Goal: Task Accomplishment & Management: Manage account settings

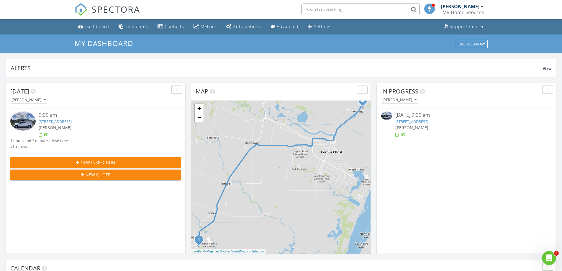
scroll to position [546, 571]
click at [64, 121] on link "2101 Brook Ln, Kingsville, TX 78363" at bounding box center [55, 121] width 33 height 5
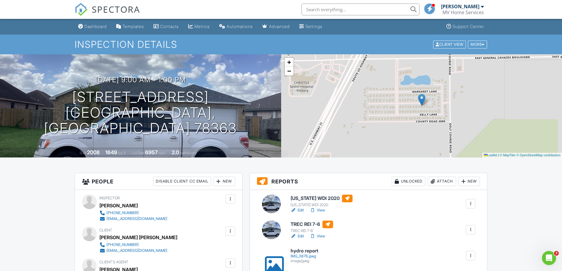
click at [321, 211] on link "View" at bounding box center [317, 210] width 15 height 6
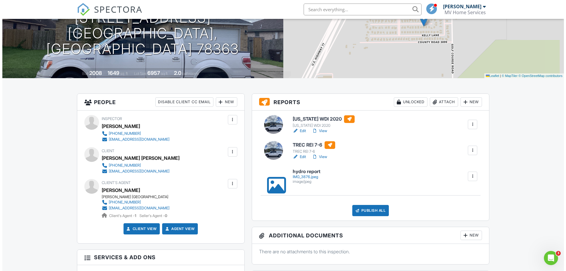
scroll to position [88, 0]
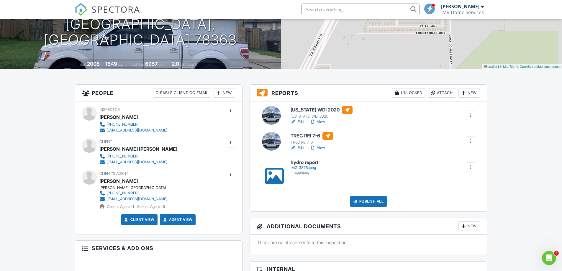
click at [303, 168] on div "IMG_3876.jpeg" at bounding box center [304, 167] width 28 height 5
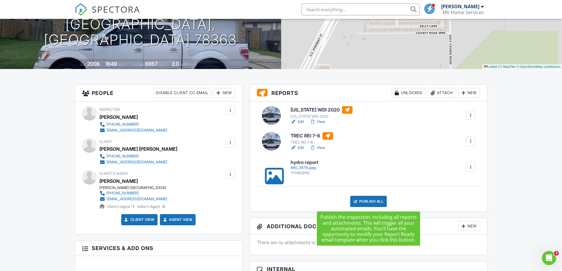
click at [376, 201] on div "Publish All" at bounding box center [368, 201] width 37 height 11
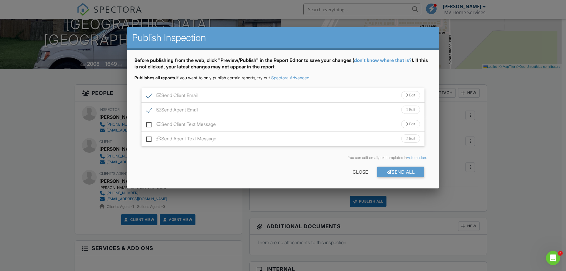
click at [148, 124] on label "Send Client Text Message" at bounding box center [181, 124] width 70 height 7
click at [148, 123] on input "Send Client Text Message" at bounding box center [148, 121] width 4 height 4
checkbox input "true"
click at [148, 139] on label "Send Agent Text Message" at bounding box center [181, 139] width 70 height 7
click at [148, 138] on input "Send Agent Text Message" at bounding box center [148, 136] width 4 height 4
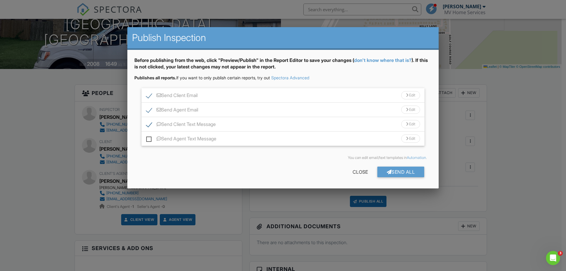
checkbox input "true"
click at [407, 173] on div "Send All" at bounding box center [400, 172] width 47 height 11
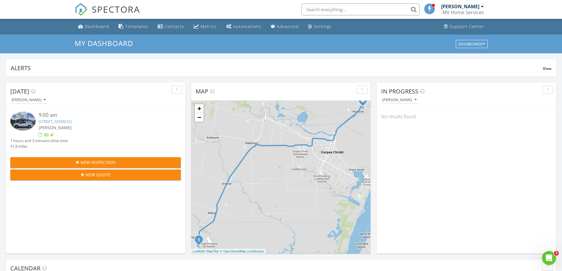
click at [47, 134] on div at bounding box center [46, 135] width 5 height 5
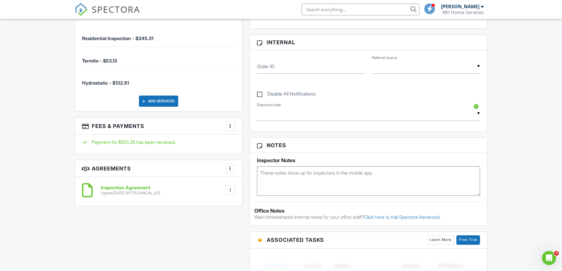
click at [229, 125] on div at bounding box center [230, 126] width 6 height 6
click at [144, 146] on div "Payment for $531.25 has been received." at bounding box center [158, 143] width 167 height 19
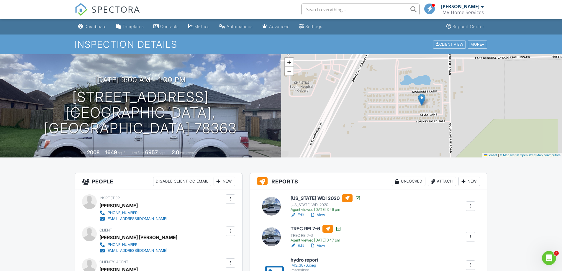
click at [449, 8] on div "[PERSON_NAME]" at bounding box center [460, 7] width 38 height 6
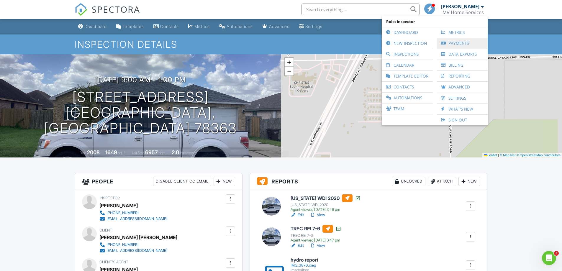
click at [457, 45] on link "Payments" at bounding box center [461, 43] width 45 height 11
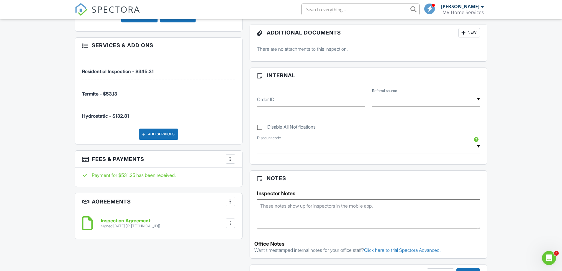
scroll to position [295, 0]
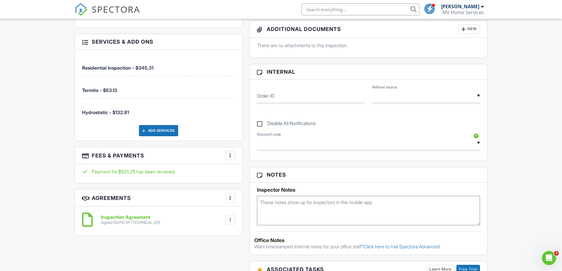
click at [231, 158] on div at bounding box center [230, 155] width 6 height 6
click at [258, 205] on li "View Invoice" at bounding box center [260, 203] width 62 height 15
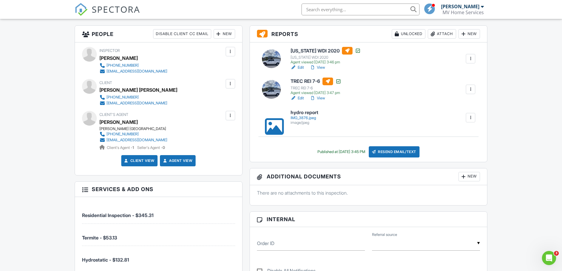
scroll to position [0, 0]
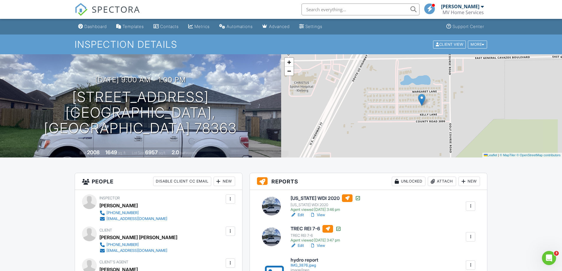
click at [460, 9] on div "MV Home Services" at bounding box center [462, 12] width 41 height 6
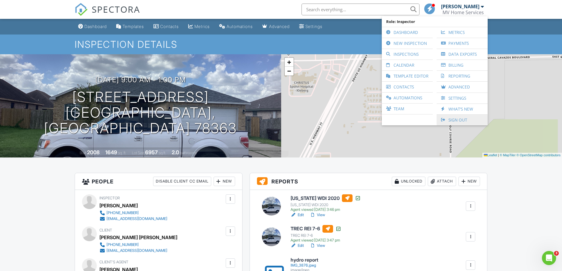
click at [461, 121] on link "Sign Out" at bounding box center [461, 120] width 45 height 11
